Goal: Task Accomplishment & Management: Manage account settings

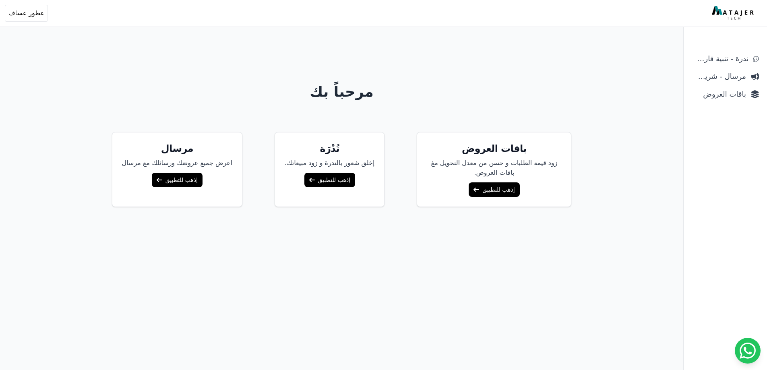
click at [493, 195] on link "إذهب للتطبيق" at bounding box center [494, 189] width 51 height 14
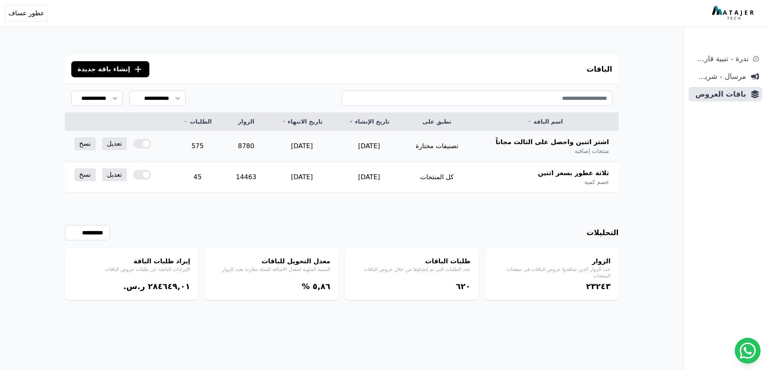
click at [536, 142] on span "اشتر اثنين واحصل على الثالث مجاناً" at bounding box center [553, 142] width 114 height 10
click at [122, 143] on link "تعديل" at bounding box center [114, 143] width 25 height 13
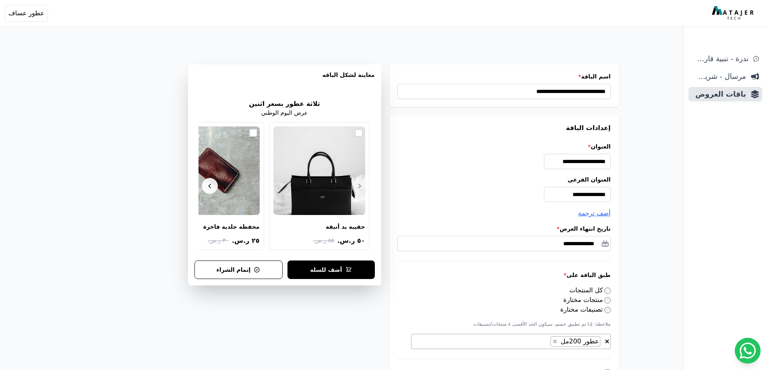
select select "**********"
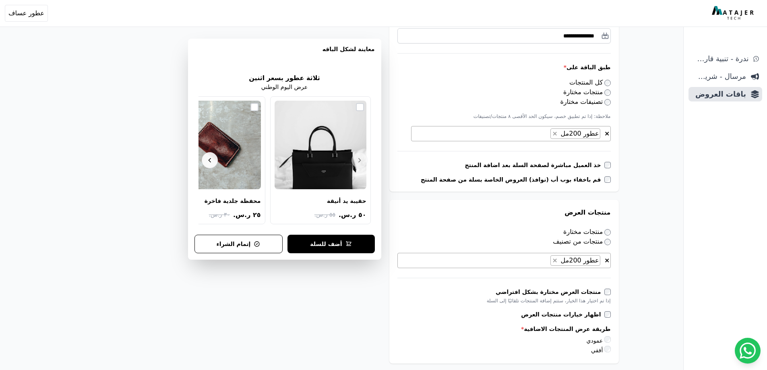
scroll to position [205, 0]
click at [723, 78] on span "مرسال - شريط دعاية" at bounding box center [719, 76] width 54 height 11
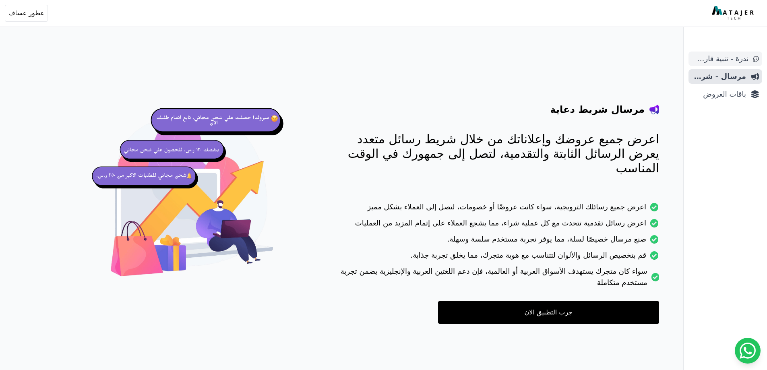
click at [718, 56] on span "ندرة - تنبية قارب علي النفاذ" at bounding box center [720, 58] width 57 height 11
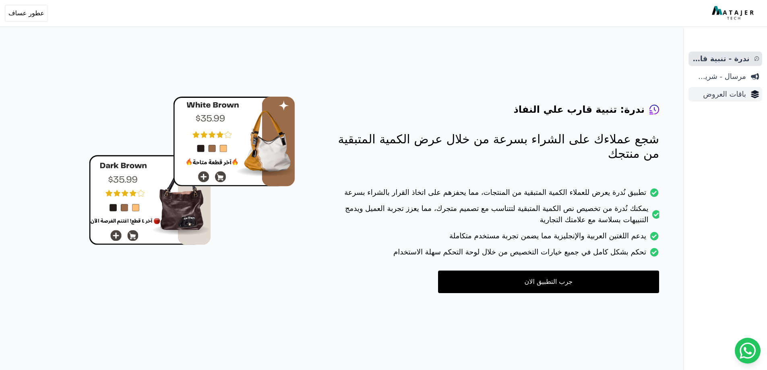
click at [735, 95] on span "باقات العروض" at bounding box center [719, 94] width 54 height 11
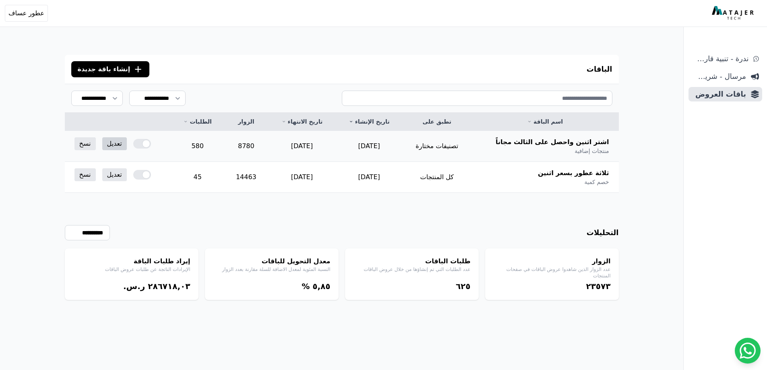
click at [111, 143] on link "تعديل" at bounding box center [114, 143] width 25 height 13
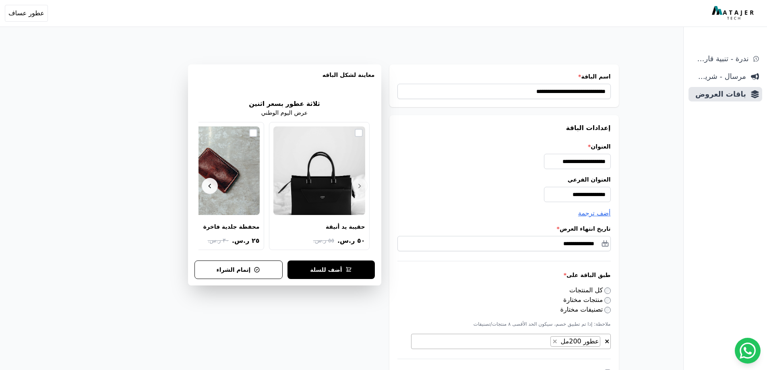
select select "**********"
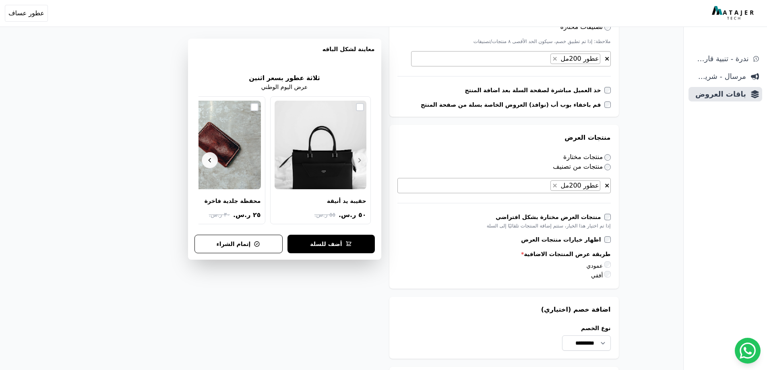
scroll to position [282, 0]
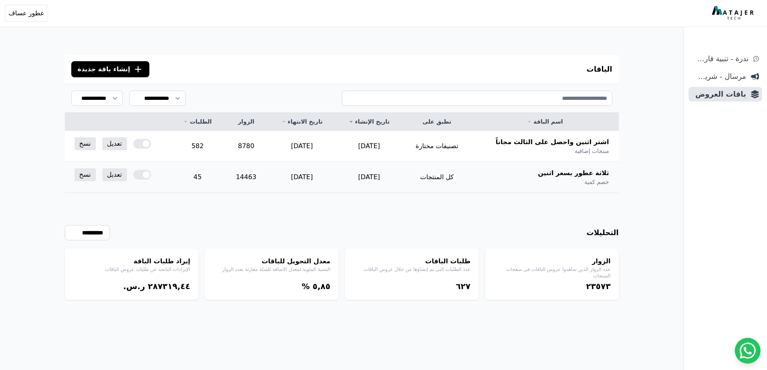
click at [144, 175] on div at bounding box center [142, 175] width 18 height 10
